Goal: Check status: Check status

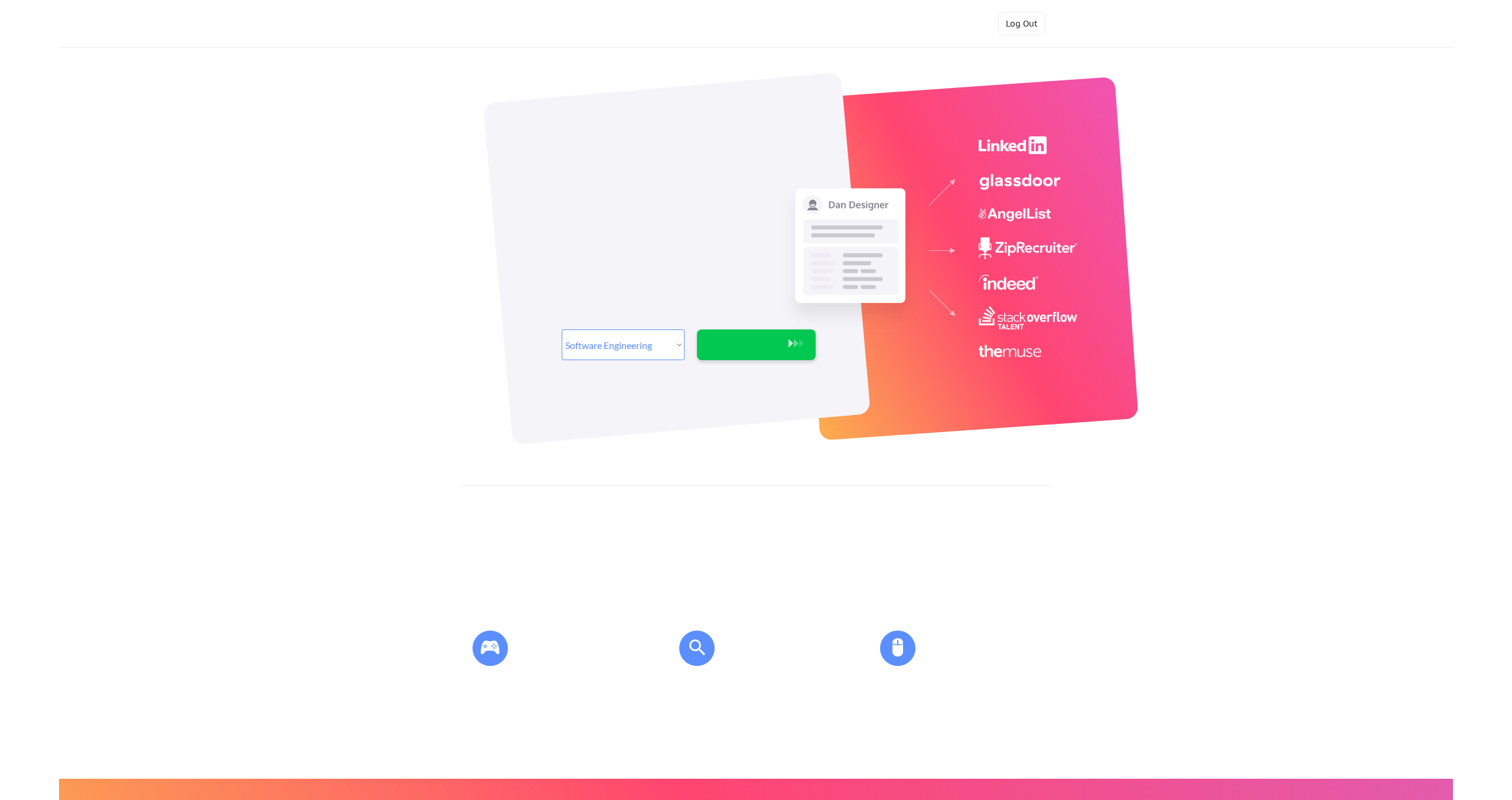
select select ""engineering""
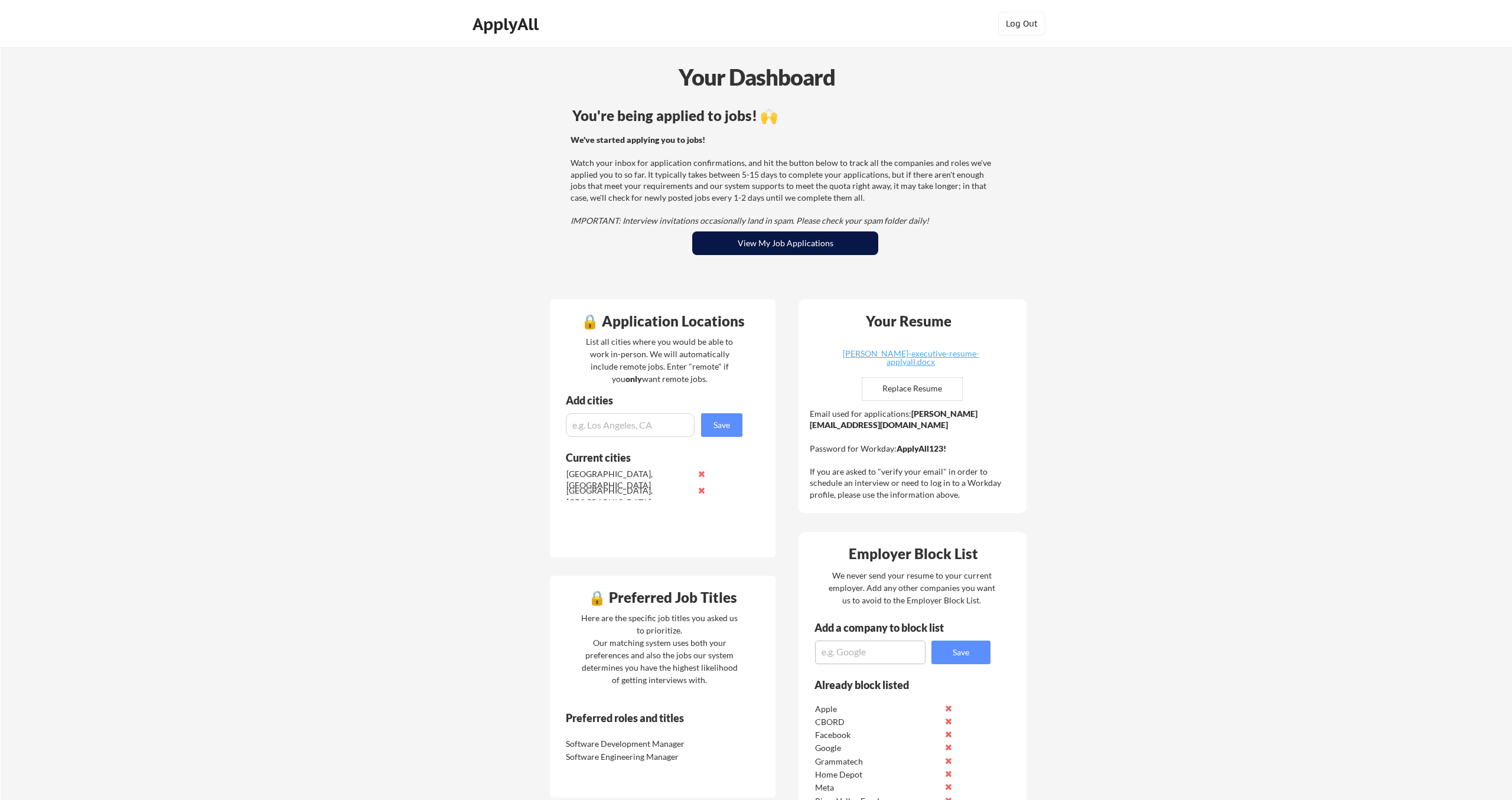
click at [770, 233] on button "View My Job Applications" at bounding box center [785, 243] width 186 height 24
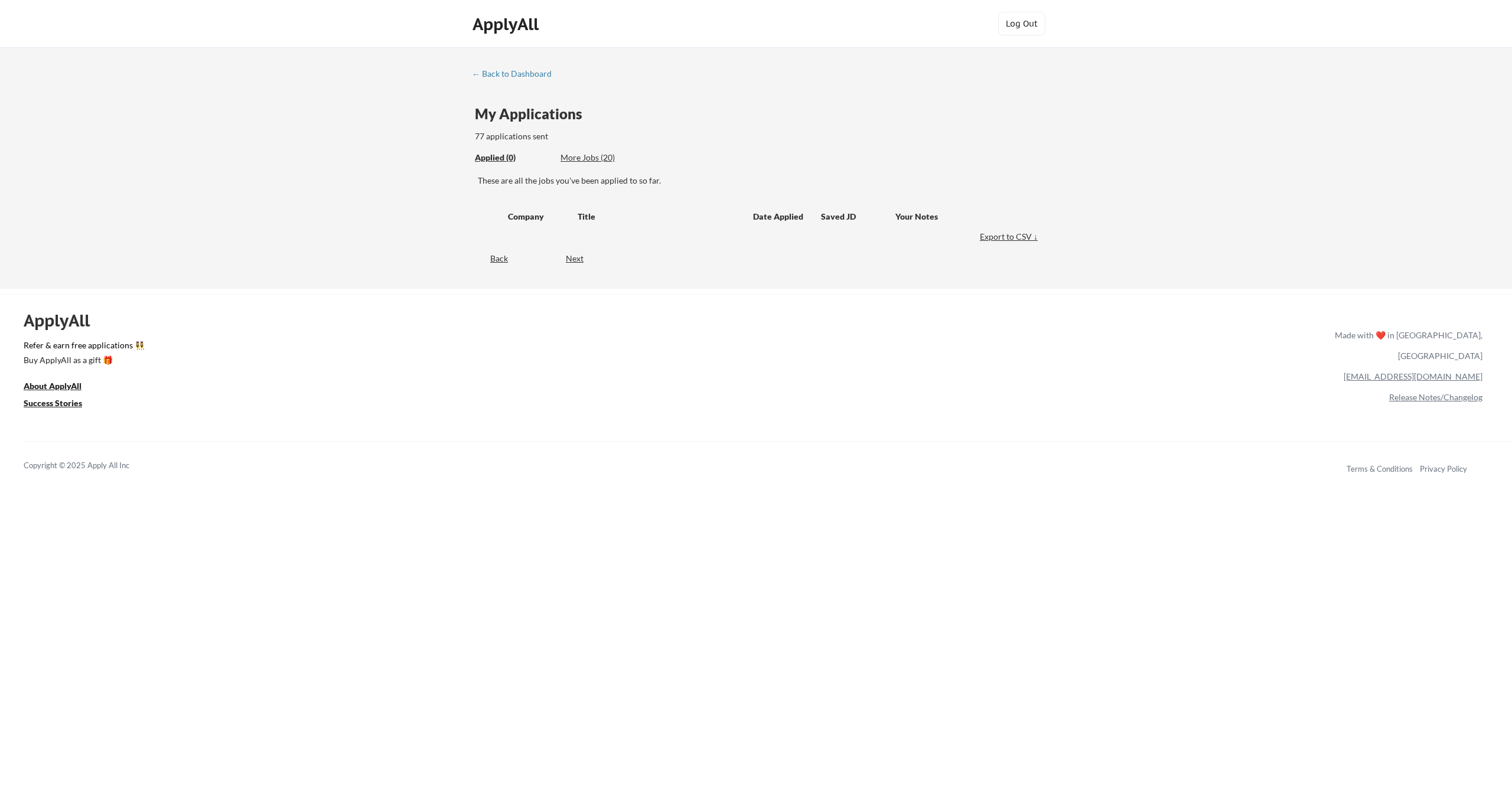
click at [739, 128] on div "My Applications 77 applications sent" at bounding box center [757, 124] width 566 height 36
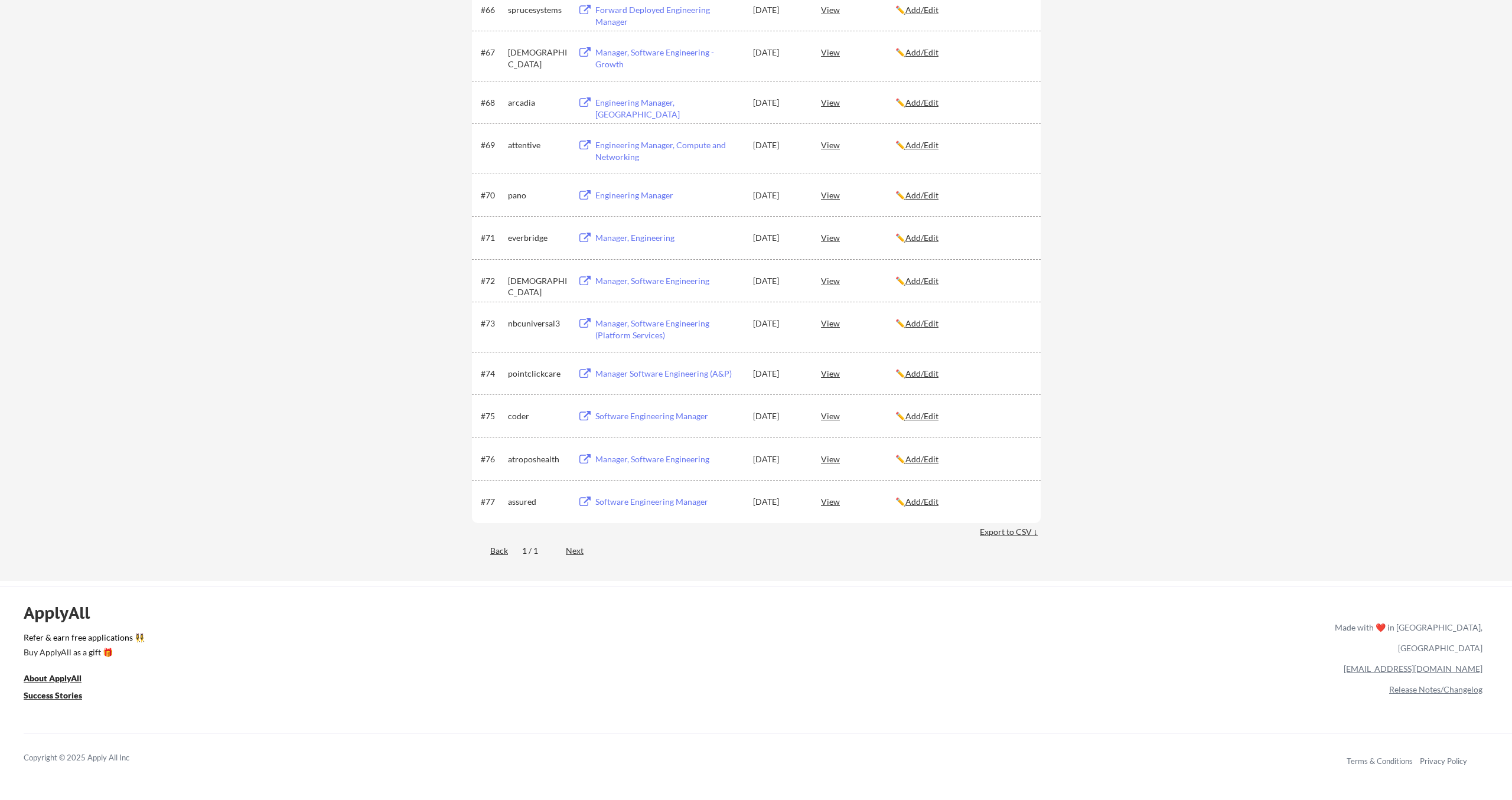
scroll to position [3235, 0]
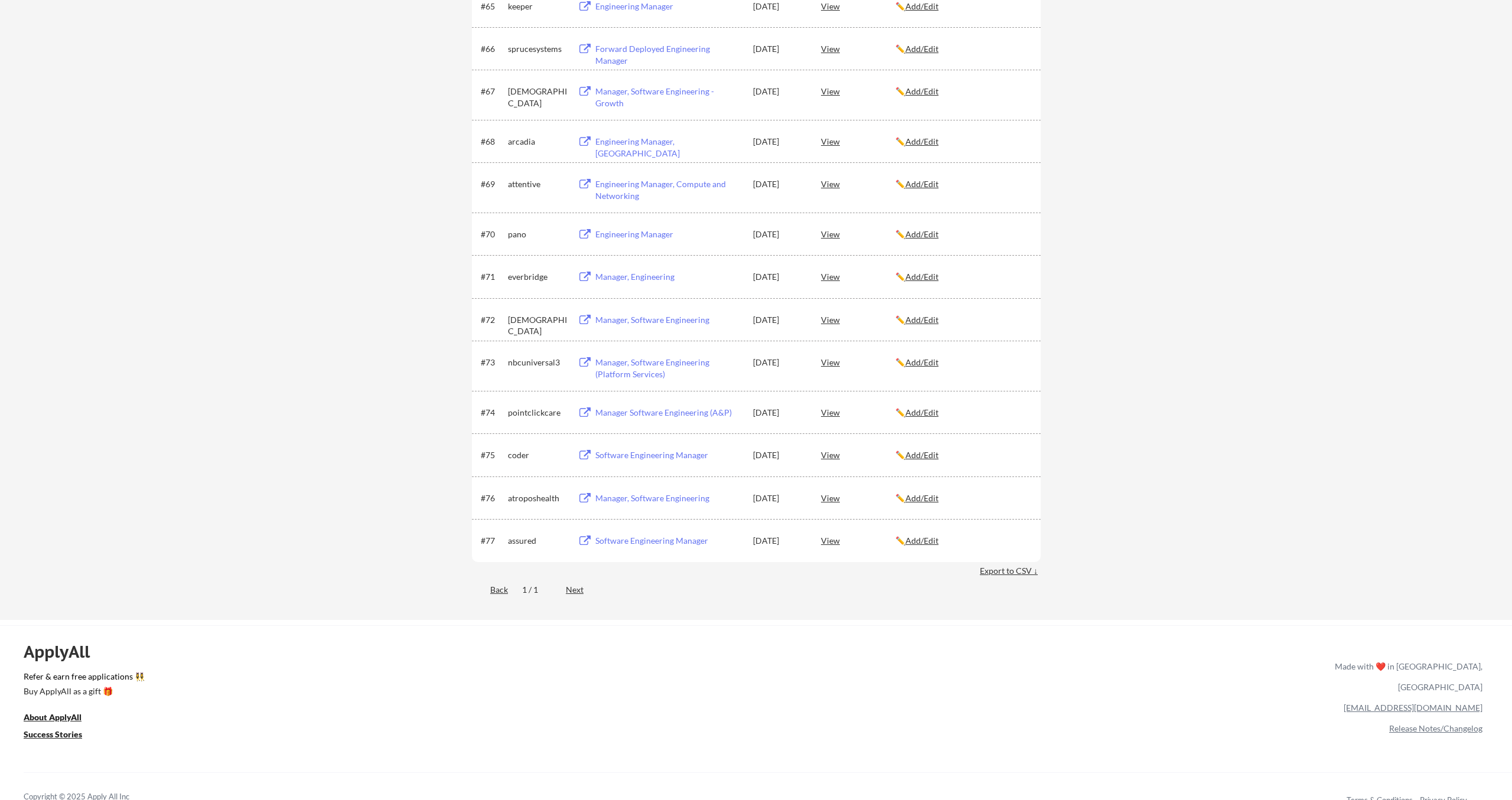
click at [625, 279] on div "Manager, Engineering" at bounding box center [668, 277] width 146 height 12
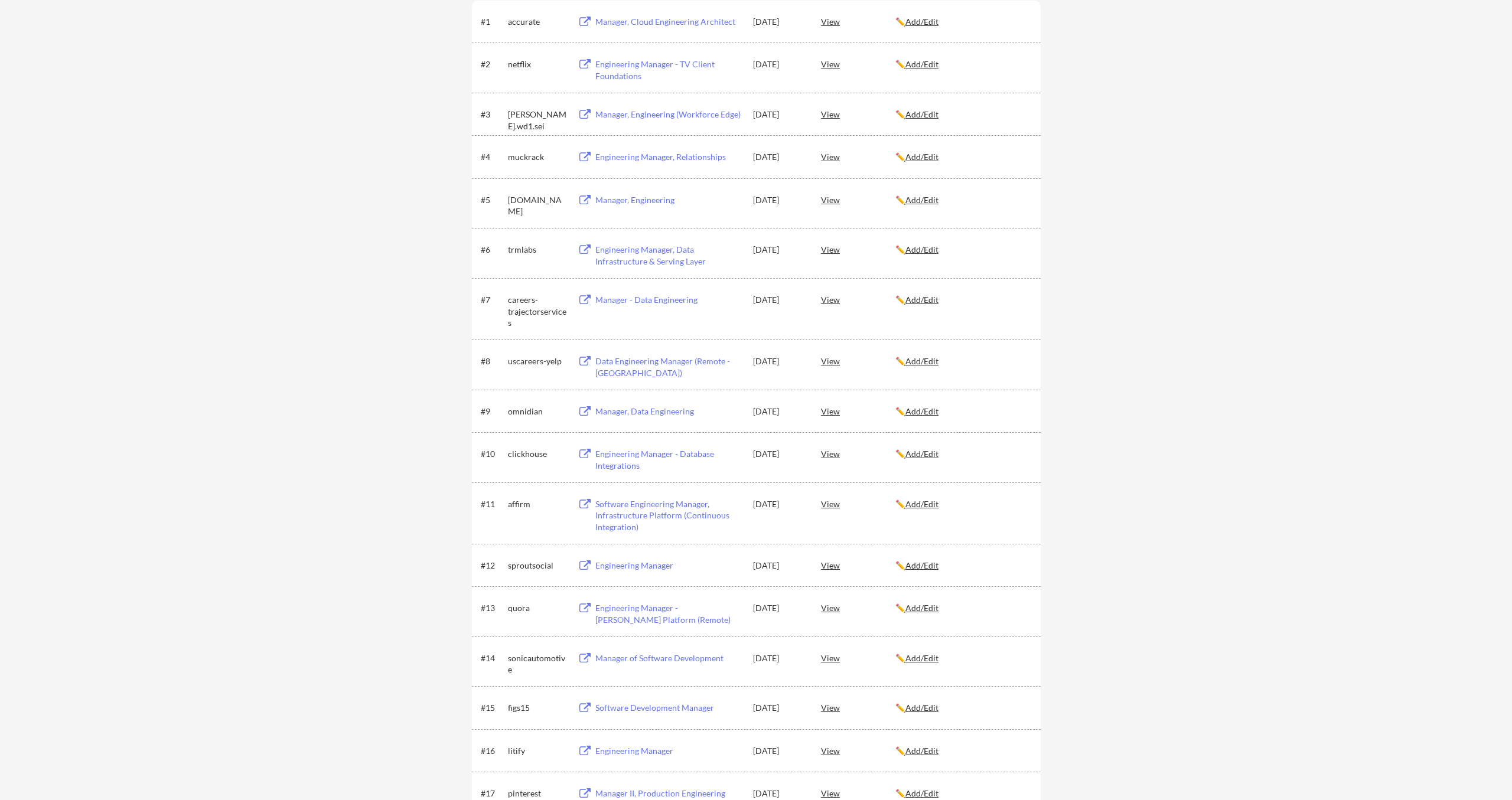
scroll to position [0, 0]
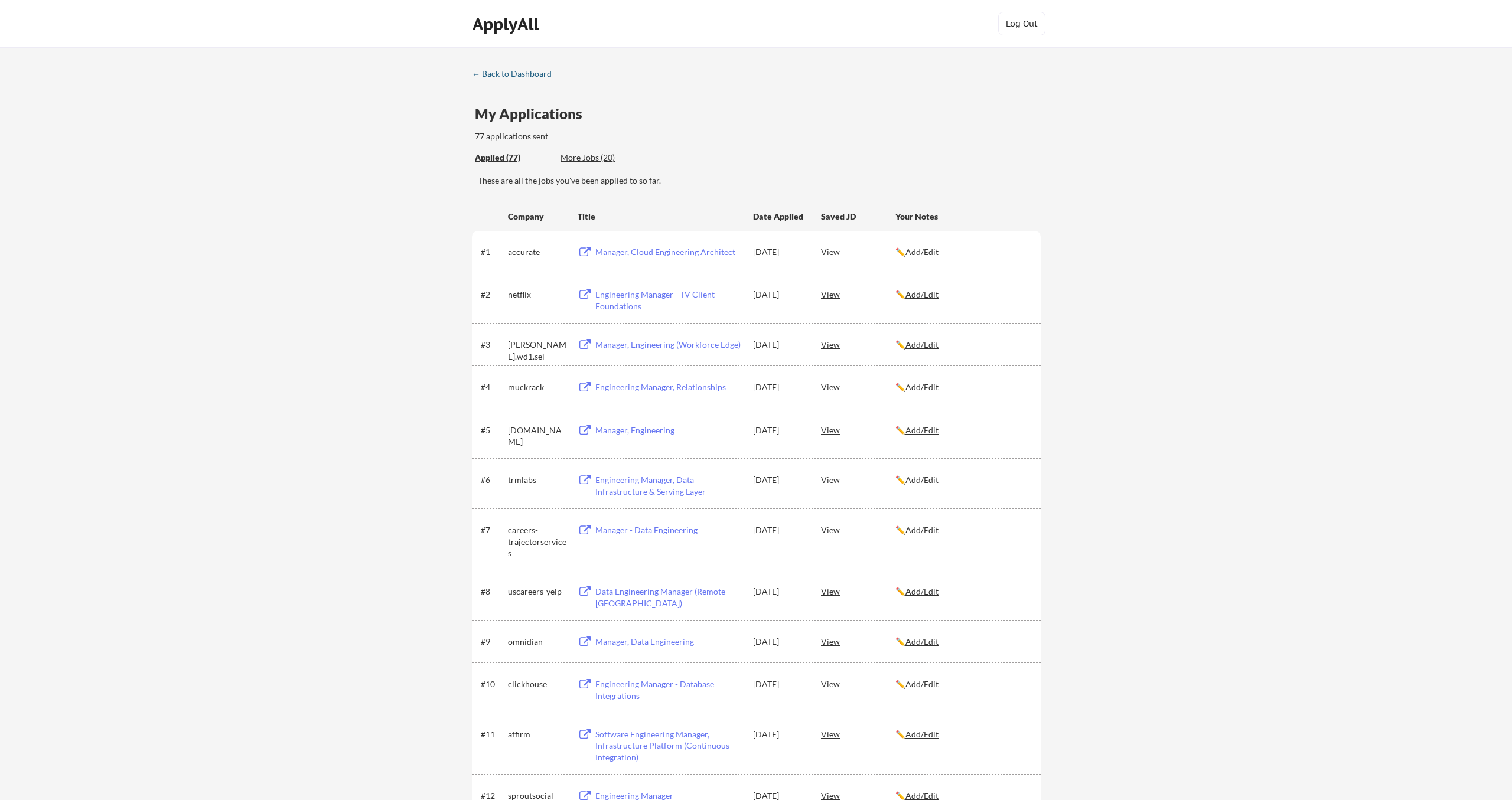
click at [517, 74] on div "← Back to Dashboard" at bounding box center [516, 73] width 88 height 8
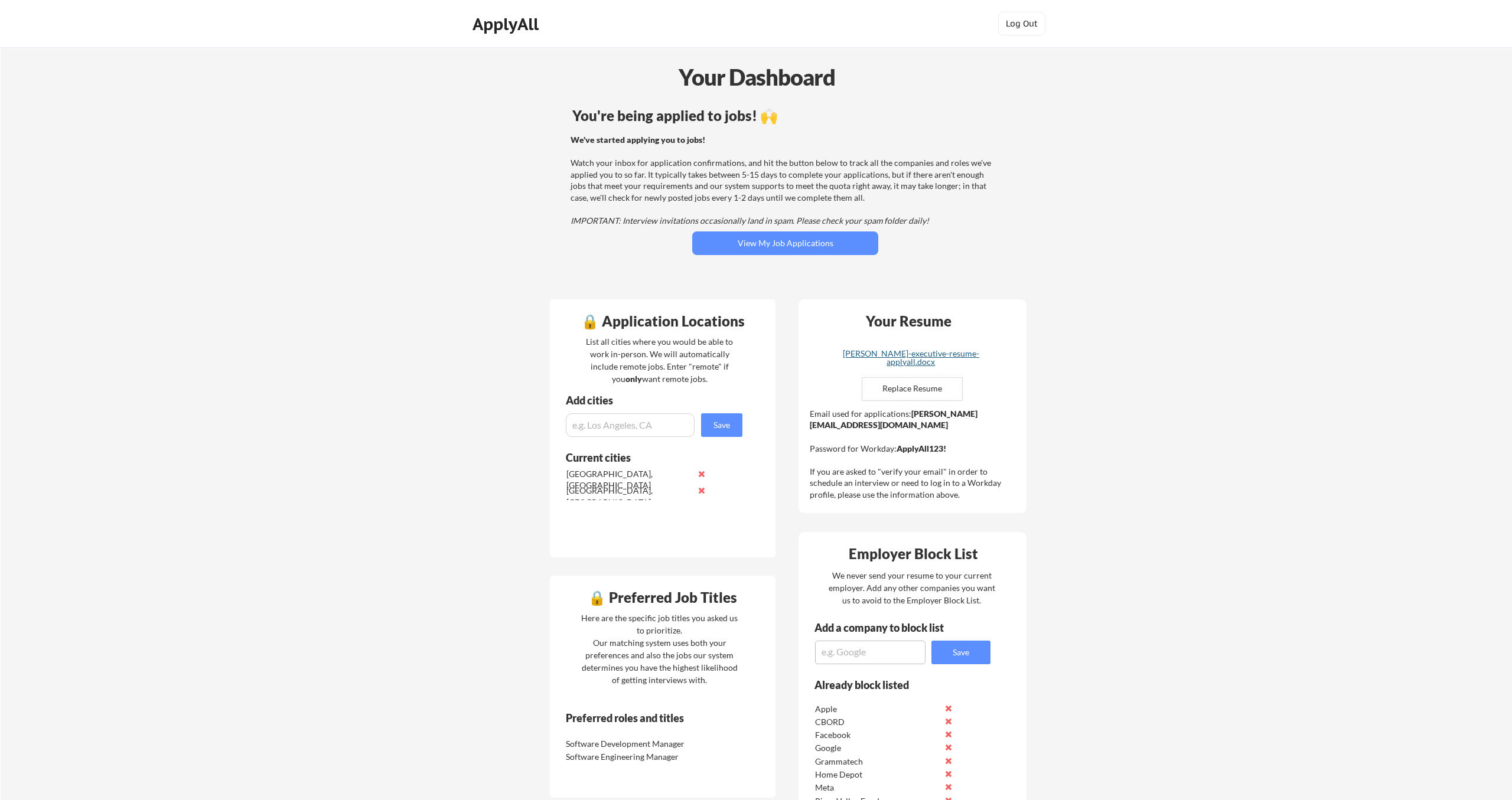
click at [937, 357] on div "[PERSON_NAME]-executive-resume-applyall.docx" at bounding box center [910, 358] width 141 height 16
